Goal: Task Accomplishment & Management: Manage account settings

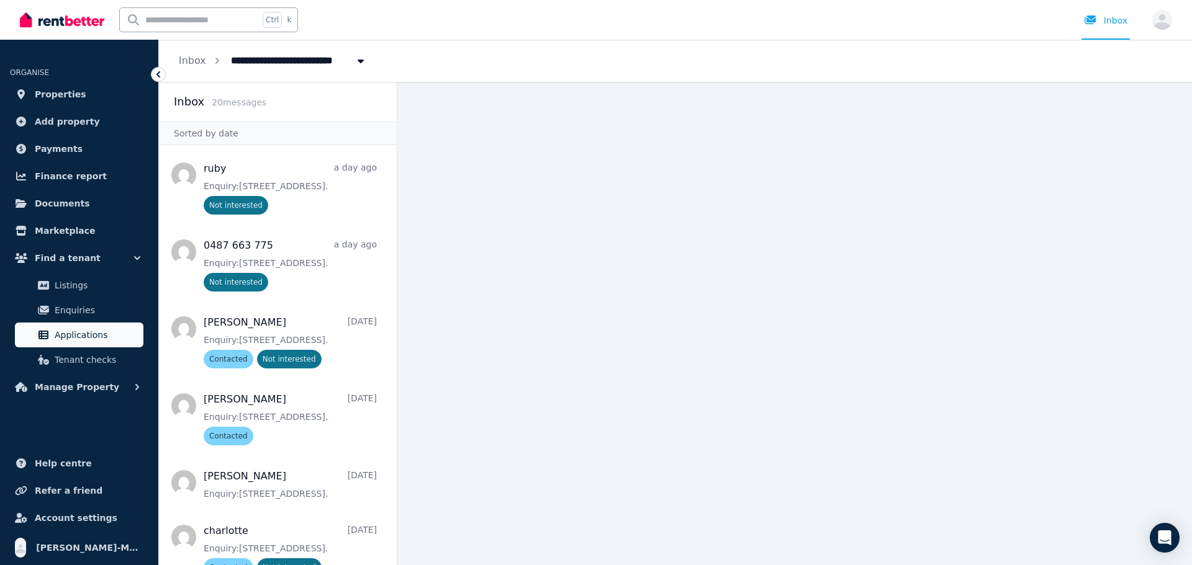
click at [92, 330] on span "Applications" at bounding box center [97, 335] width 84 height 15
